Goal: Transaction & Acquisition: Book appointment/travel/reservation

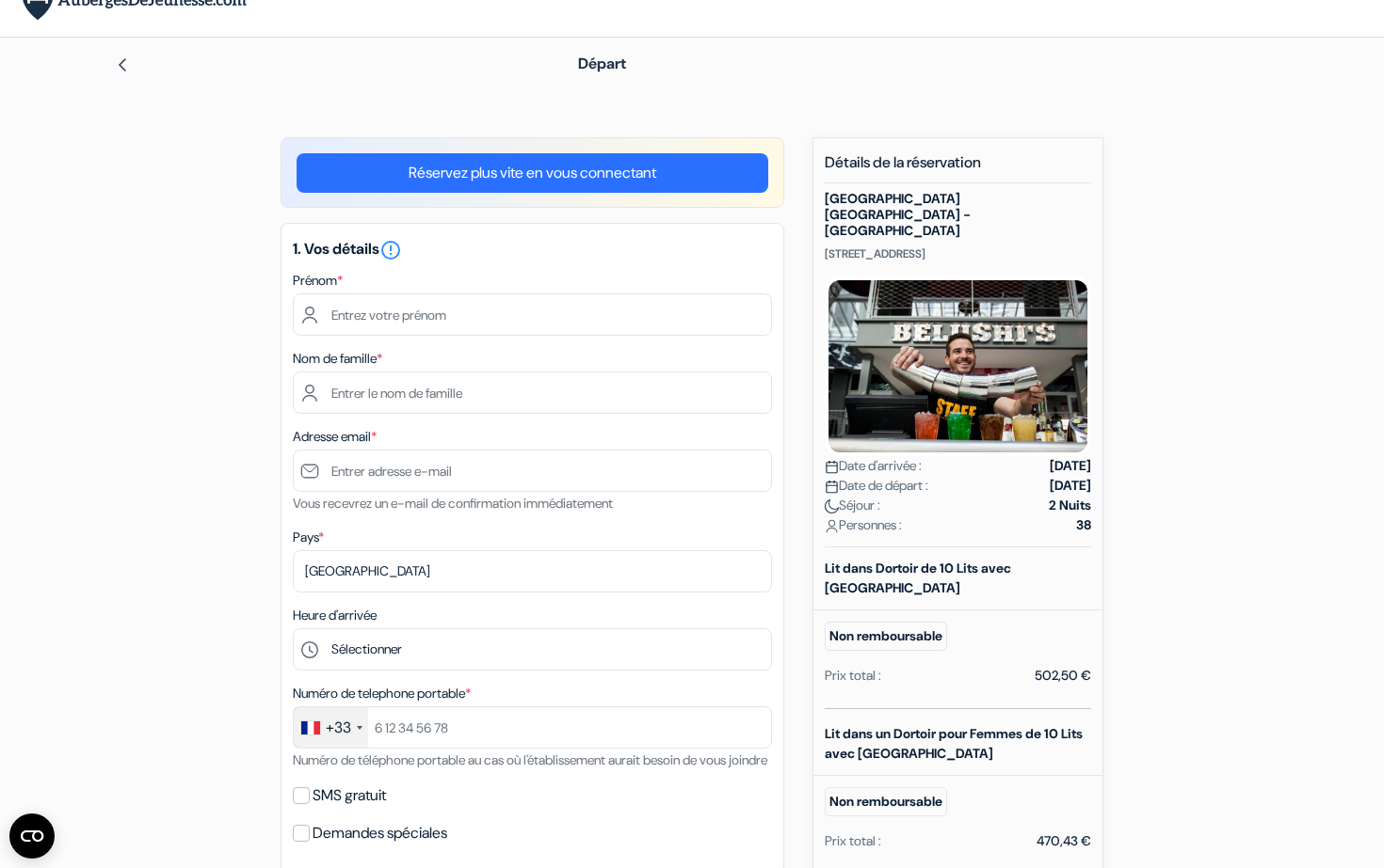
scroll to position [31, 0]
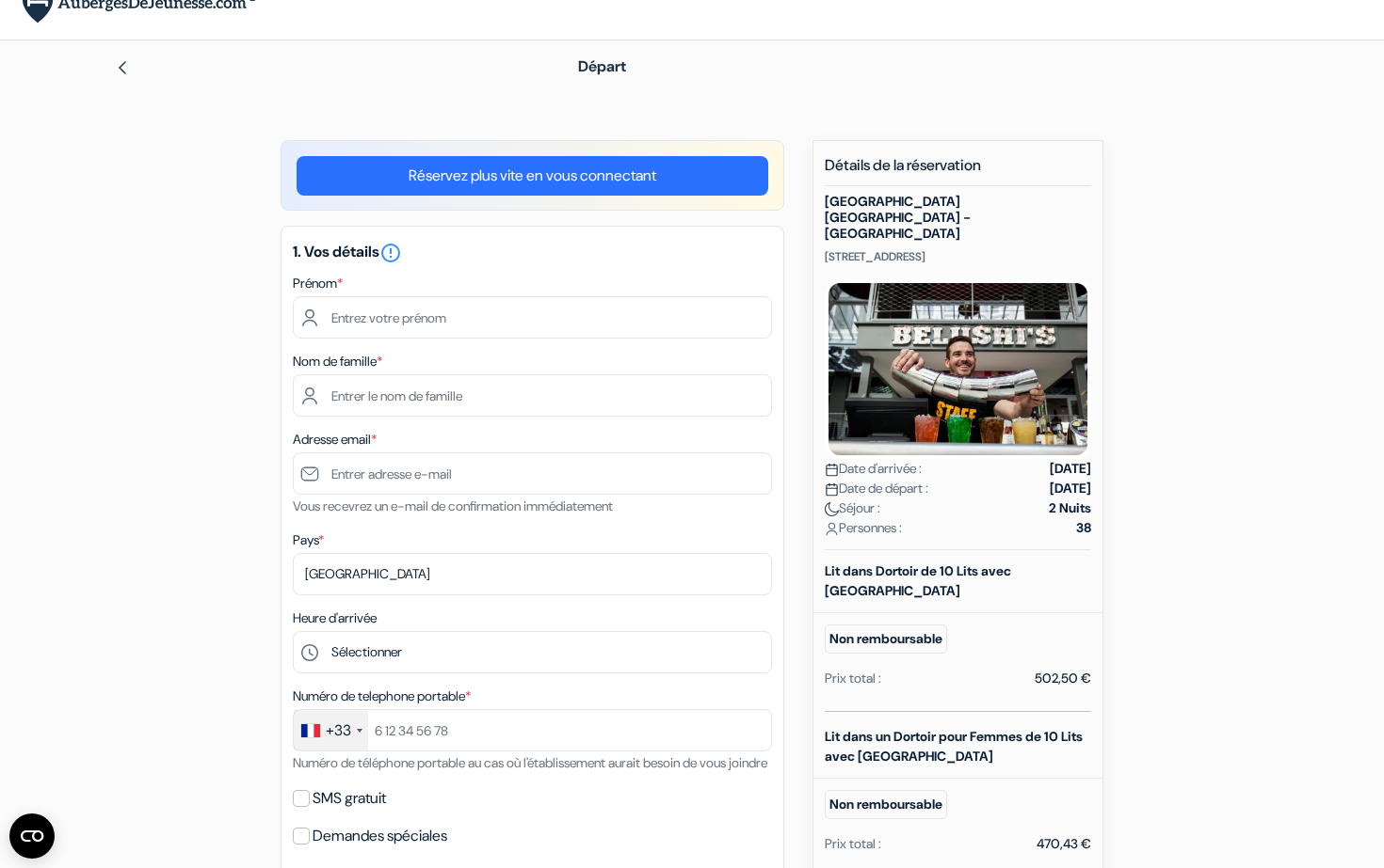
click at [643, 184] on link "Réservez plus vite en vous connectant" at bounding box center [532, 176] width 472 height 40
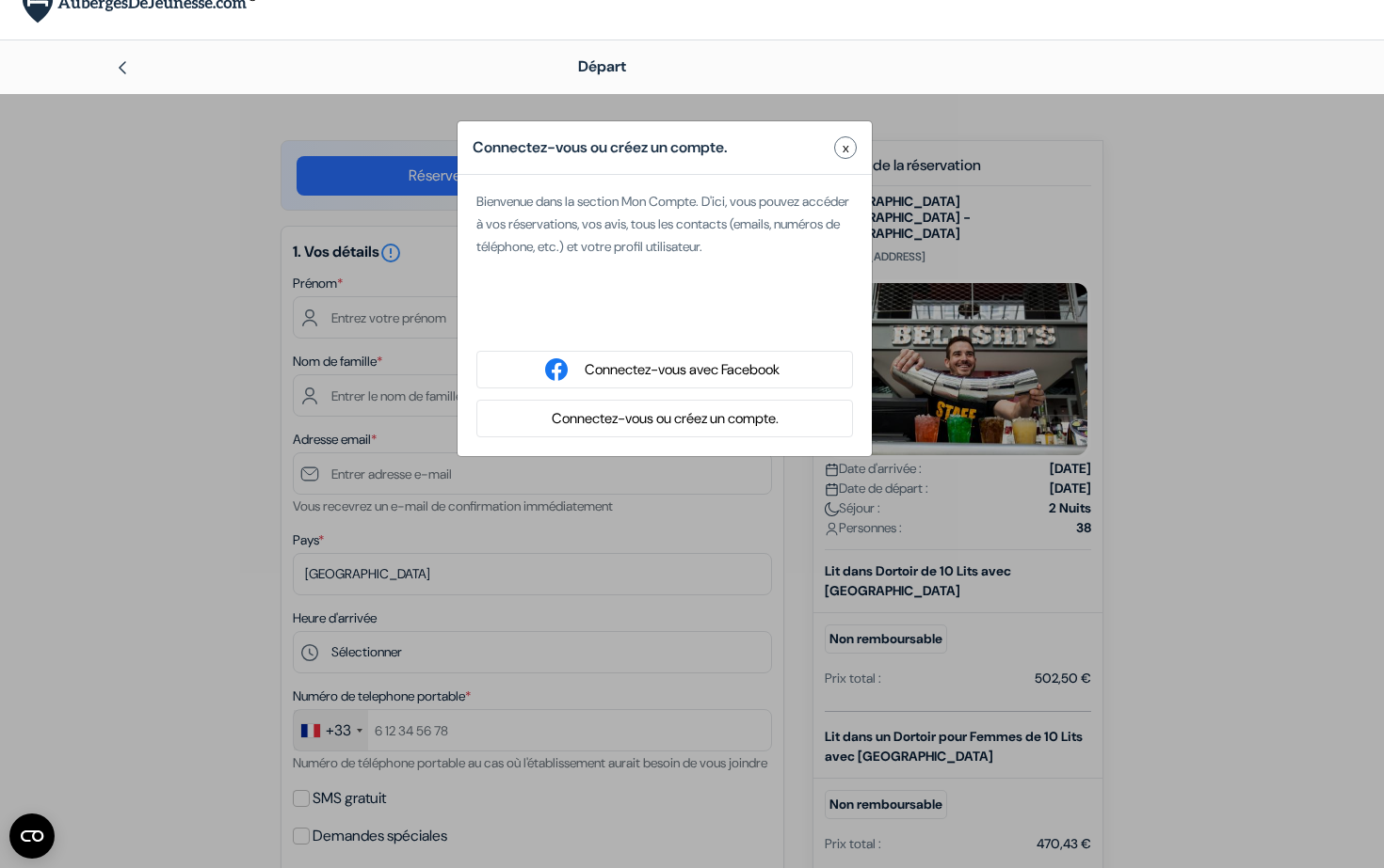
click at [669, 414] on button "Connectez-vous ou créez un compte." at bounding box center [665, 419] width 238 height 24
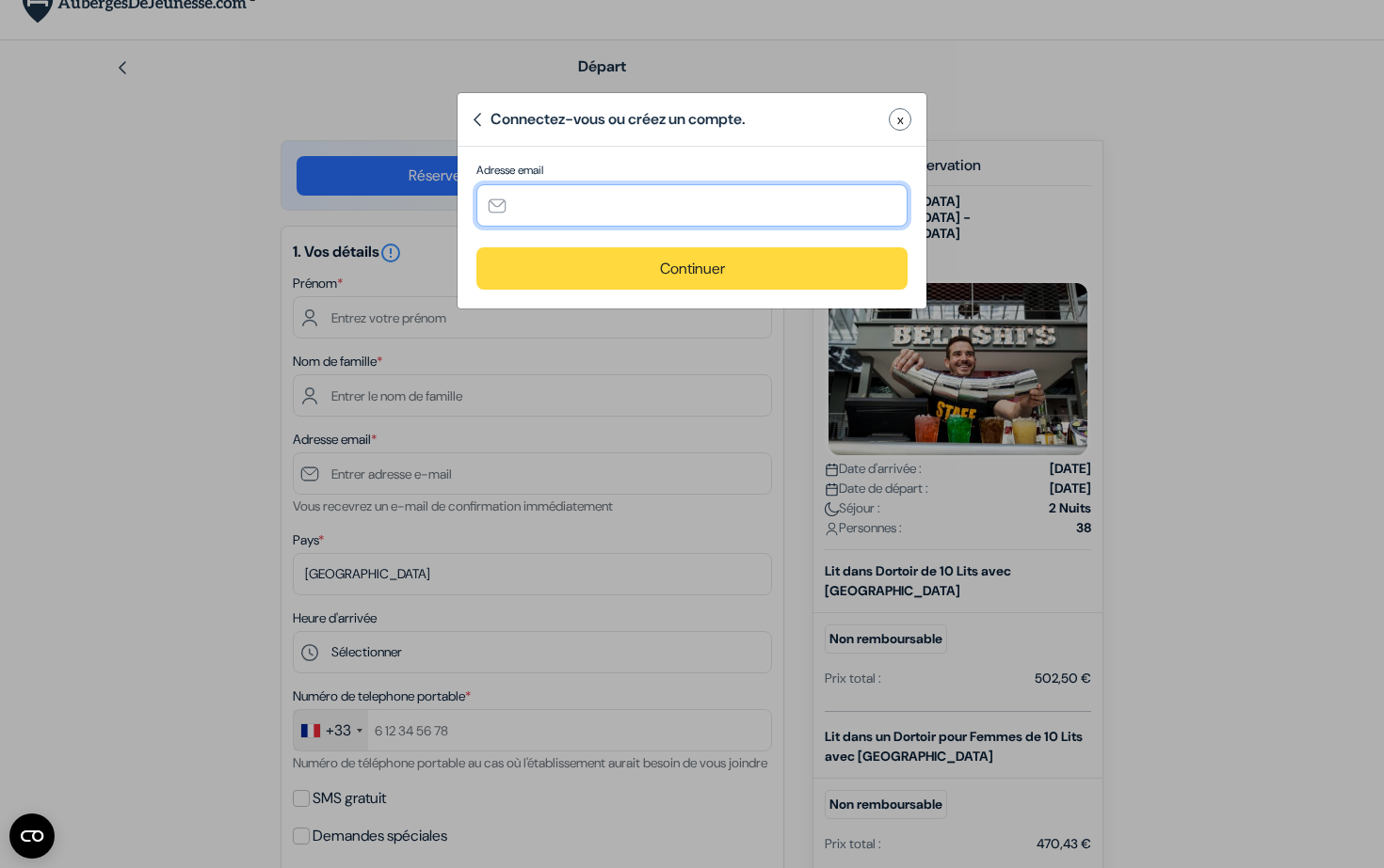
click at [612, 214] on input "text" at bounding box center [691, 205] width 431 height 43
type input "i"
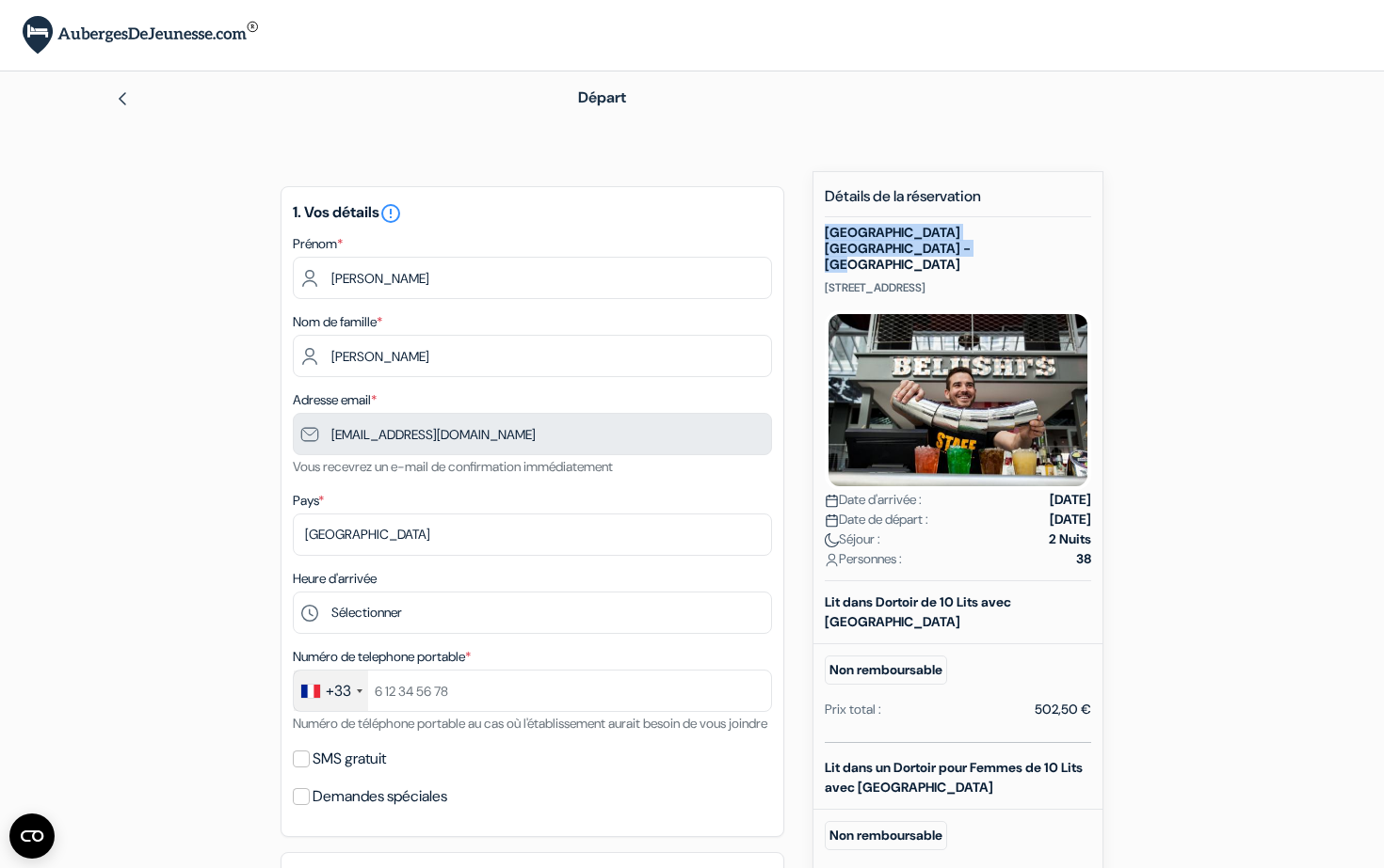
drag, startPoint x: 1085, startPoint y: 233, endPoint x: 824, endPoint y: 233, distance: 261.0
copy h5 "[GEOGRAPHIC_DATA] [GEOGRAPHIC_DATA] - [GEOGRAPHIC_DATA]"
